Goal: Entertainment & Leisure: Browse casually

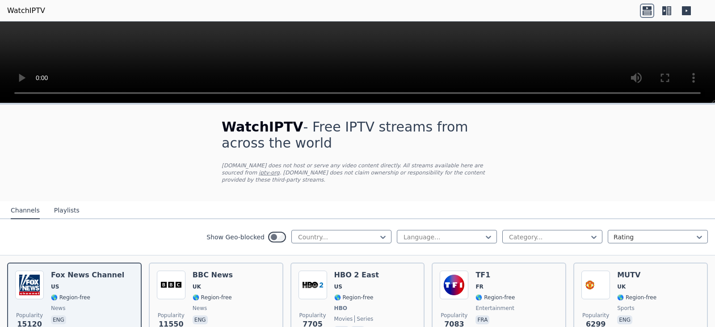
click at [64, 204] on button "Playlists" at bounding box center [66, 210] width 25 height 17
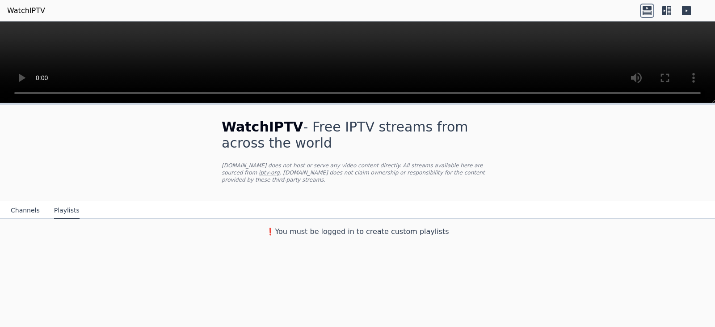
click at [13, 203] on button "Channels" at bounding box center [25, 210] width 29 height 17
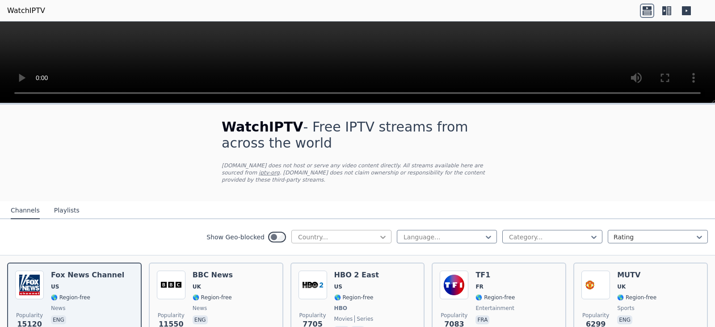
click at [378, 232] on icon at bounding box center [382, 236] width 9 height 9
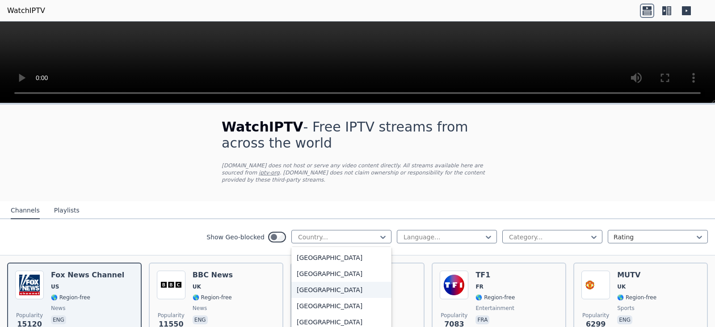
scroll to position [3092, 0]
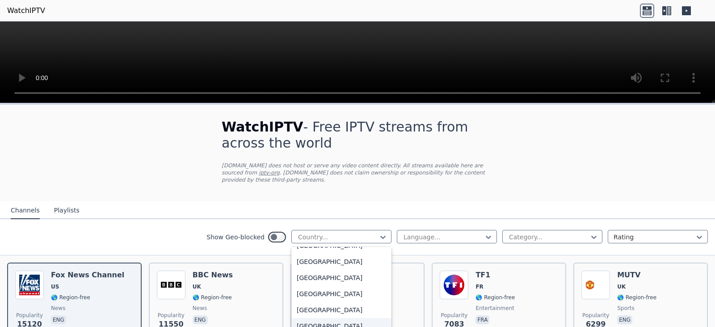
click at [324, 318] on div "United States" at bounding box center [341, 326] width 100 height 16
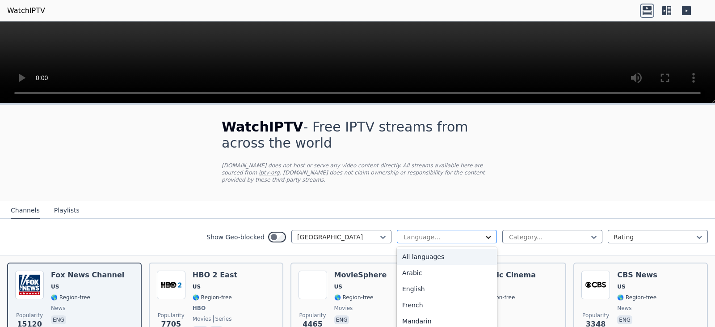
click at [484, 232] on icon at bounding box center [488, 236] width 9 height 9
click at [411, 281] on div "English" at bounding box center [447, 289] width 100 height 16
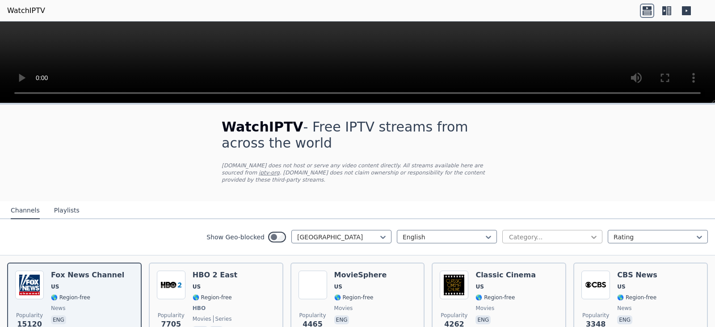
click at [589, 232] on icon at bounding box center [593, 236] width 9 height 9
click at [526, 249] on div "All categories" at bounding box center [552, 256] width 100 height 16
click at [589, 232] on icon at bounding box center [593, 236] width 9 height 9
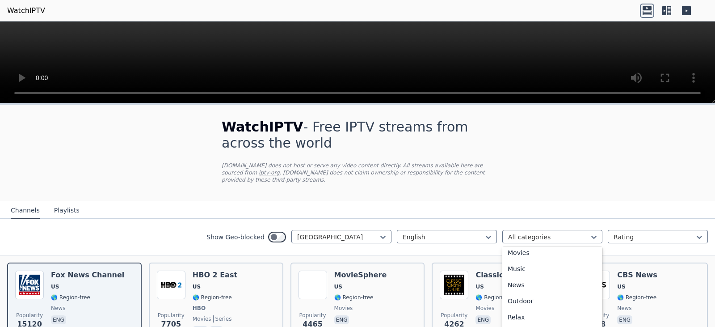
scroll to position [251, 0]
click at [507, 272] on div "News" at bounding box center [552, 279] width 100 height 16
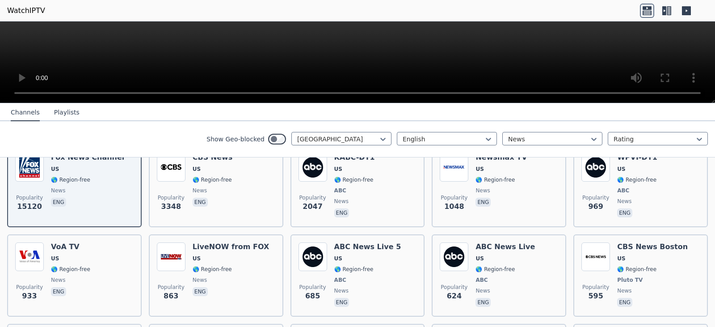
scroll to position [64, 0]
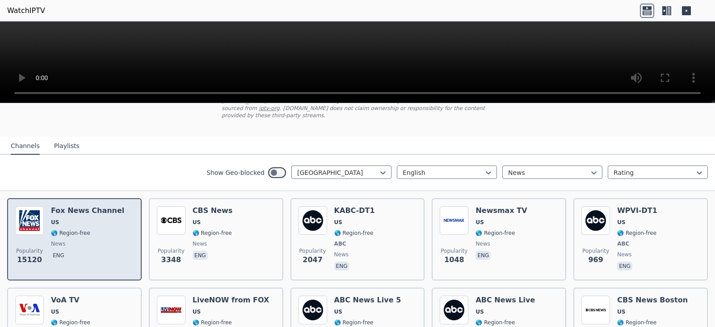
click at [109, 240] on span "news" at bounding box center [87, 243] width 73 height 7
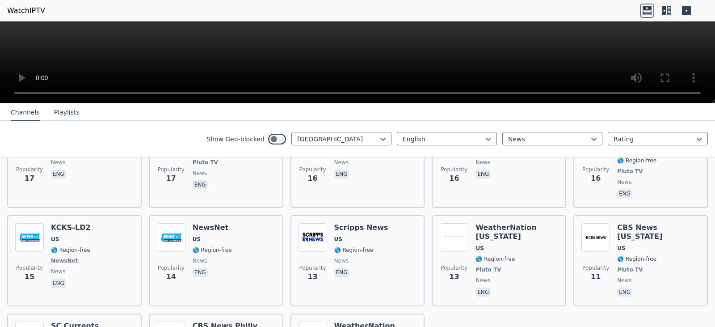
scroll to position [1674, 0]
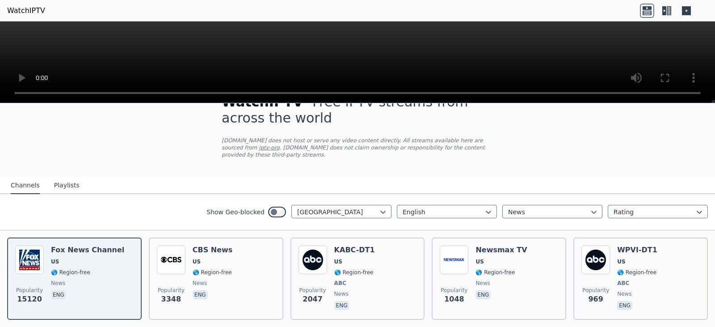
scroll to position [0, 0]
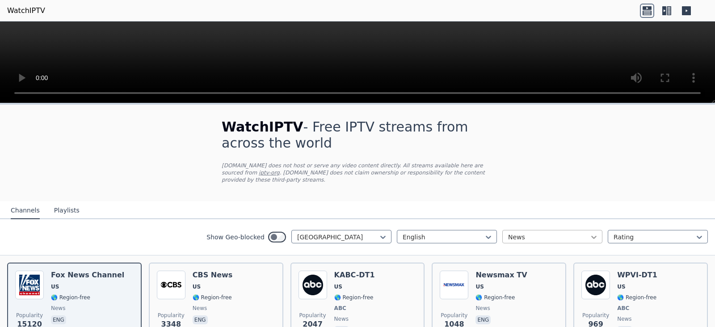
click at [589, 232] on icon at bounding box center [593, 236] width 9 height 9
click at [519, 282] on div "Sports" at bounding box center [552, 288] width 100 height 16
